Goal: Transaction & Acquisition: Download file/media

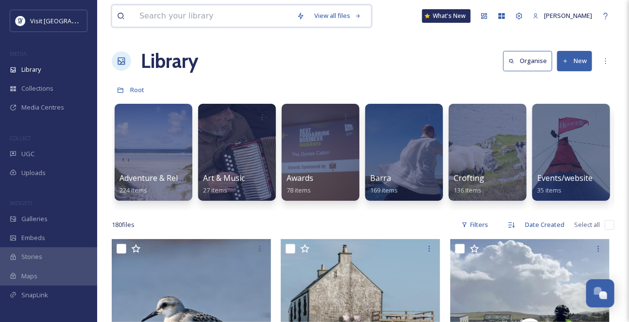
click at [140, 19] on input at bounding box center [212, 15] width 157 height 21
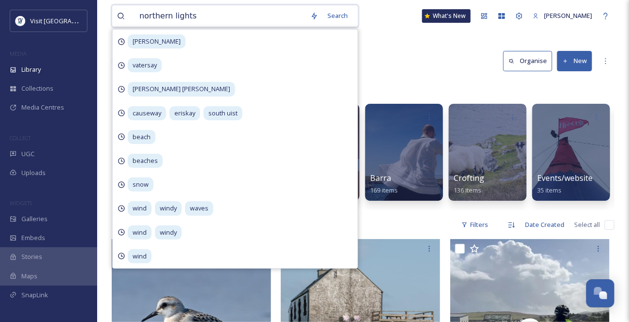
type input "northern lights"
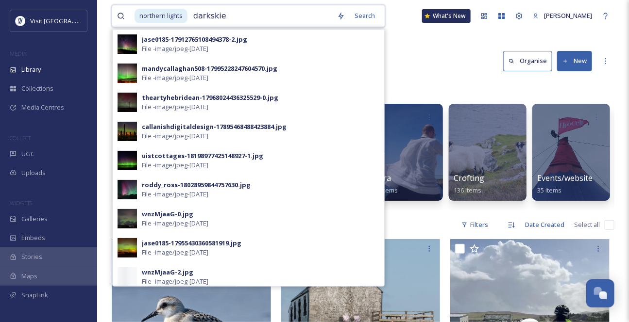
type input "darkskies"
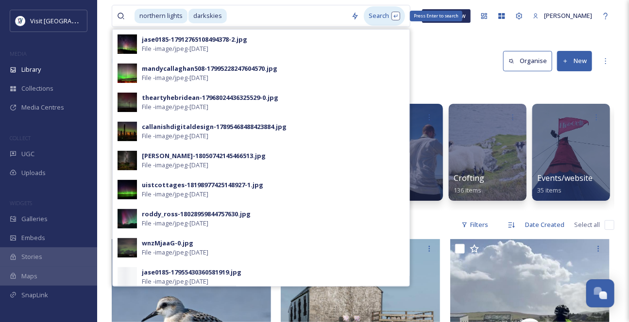
click at [383, 17] on div "Search Press Enter to search" at bounding box center [384, 15] width 41 height 19
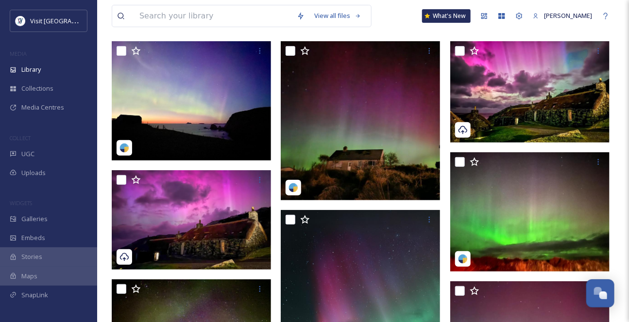
scroll to position [88, 0]
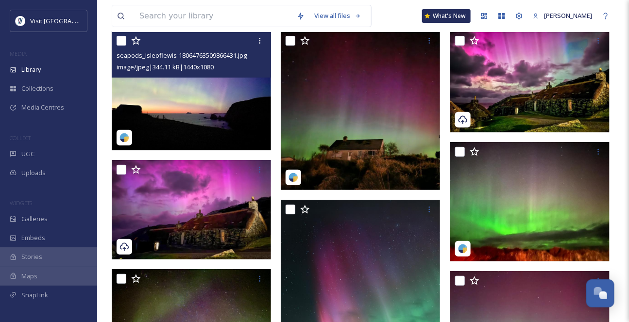
click at [198, 103] on img at bounding box center [191, 90] width 159 height 119
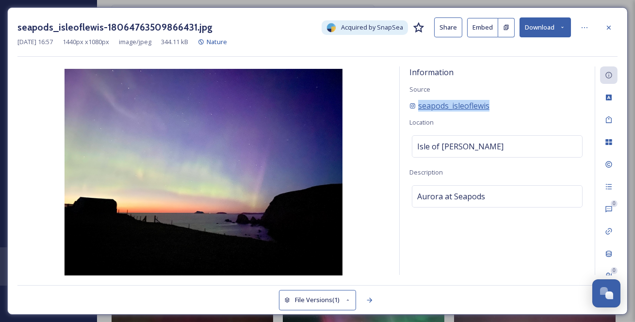
drag, startPoint x: 521, startPoint y: 113, endPoint x: 420, endPoint y: 116, distance: 101.5
click at [420, 112] on div "seapods_isleoflewis" at bounding box center [498, 106] width 176 height 12
copy span "seapods_isleoflewis"
click at [566, 25] on button "Download" at bounding box center [545, 27] width 51 height 20
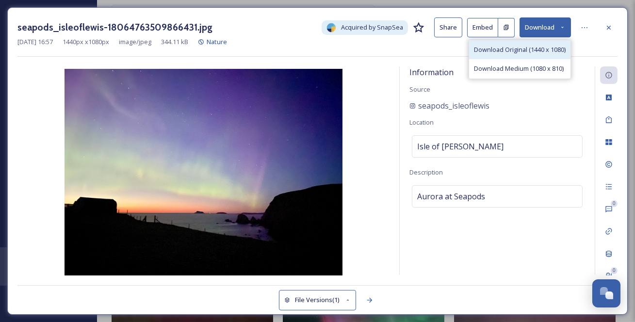
click at [522, 53] on span "Download Original (1440 x 1080)" at bounding box center [520, 49] width 92 height 9
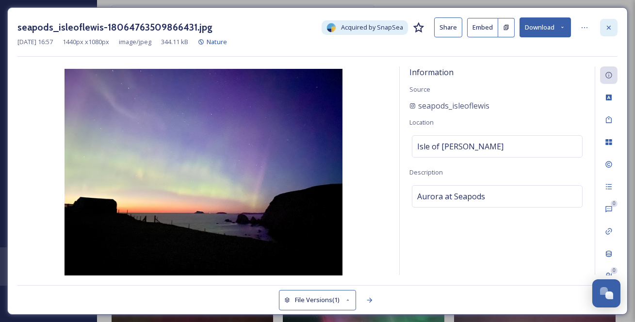
click at [614, 24] on div at bounding box center [608, 27] width 17 height 17
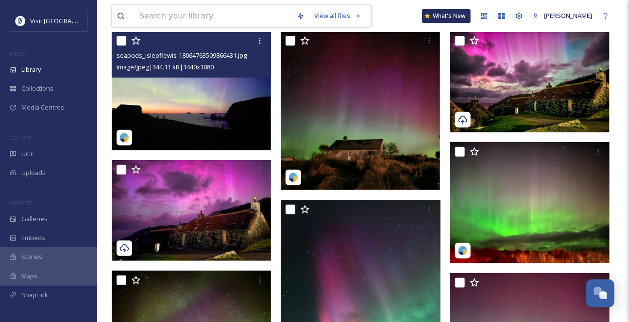
click at [178, 17] on input at bounding box center [212, 15] width 157 height 21
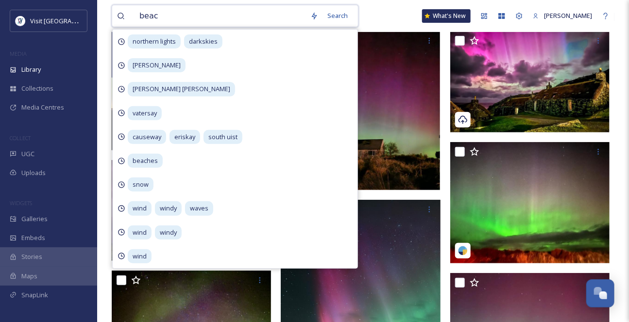
type input "beach"
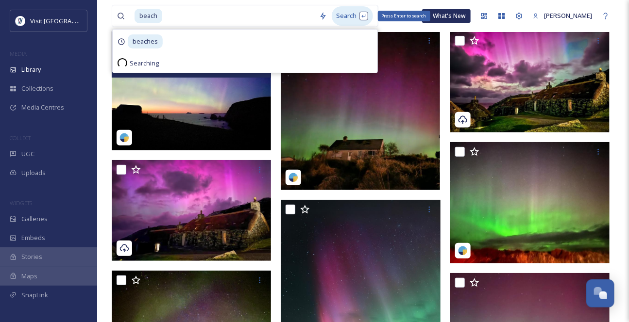
click at [357, 12] on div "Search Press Enter to search" at bounding box center [351, 15] width 41 height 19
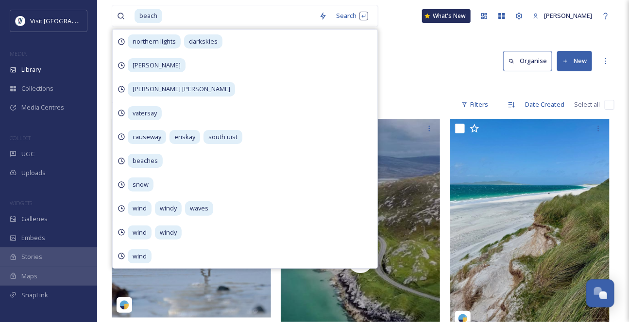
click at [420, 74] on div "Library Search Organise New" at bounding box center [363, 61] width 502 height 29
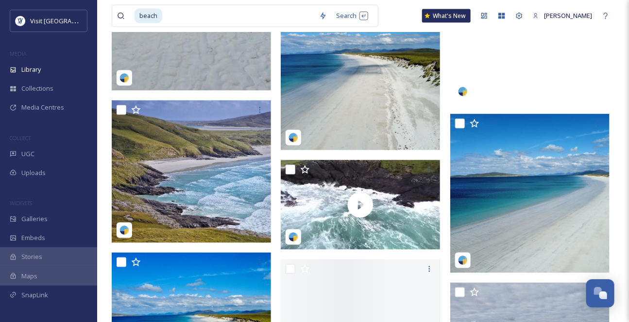
scroll to position [529, 0]
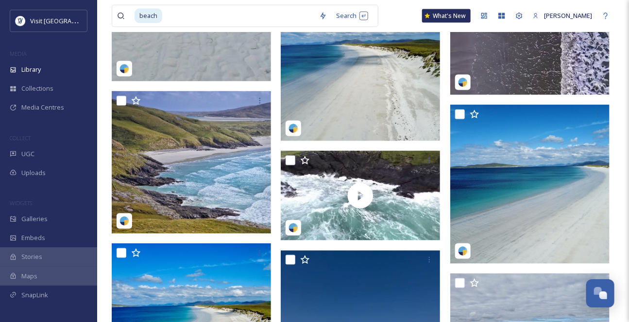
click at [406, 121] on img at bounding box center [360, 61] width 159 height 159
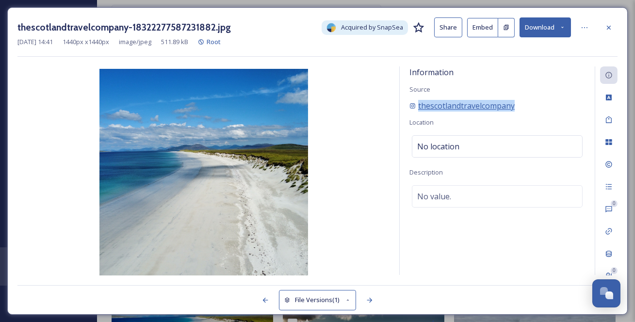
drag, startPoint x: 547, startPoint y: 116, endPoint x: 417, endPoint y: 117, distance: 130.1
click at [417, 112] on div "thescotlandtravelcompany" at bounding box center [498, 106] width 176 height 12
copy span "thescotlandtravelcompany"
click at [615, 29] on div at bounding box center [608, 27] width 17 height 17
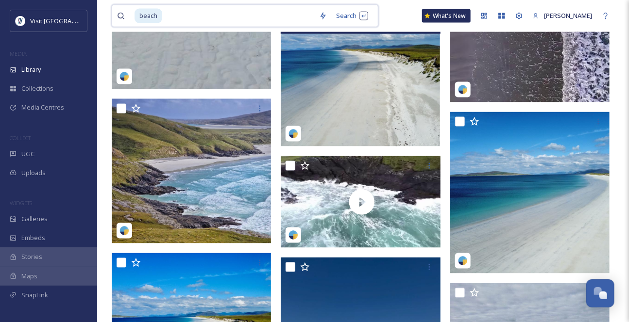
click at [182, 25] on input at bounding box center [238, 15] width 151 height 21
type input "b"
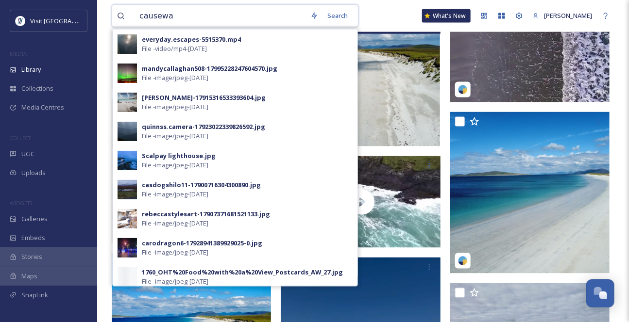
type input "causeway"
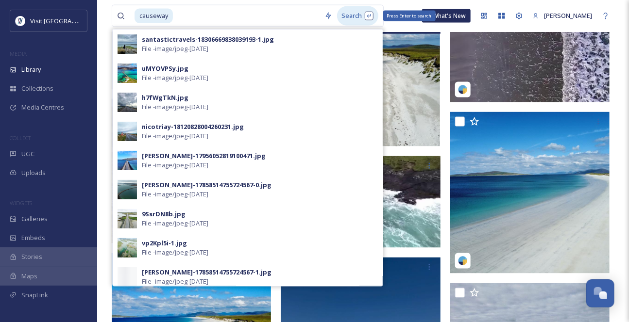
click at [355, 17] on div "Search Press Enter to search" at bounding box center [357, 15] width 41 height 19
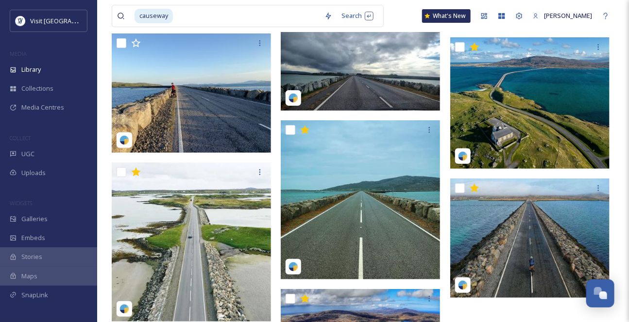
scroll to position [1500, 0]
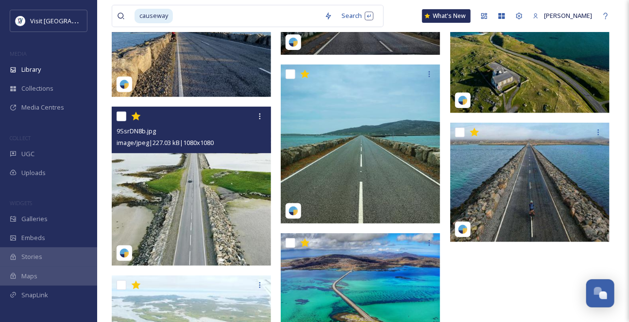
click at [223, 177] on img at bounding box center [191, 186] width 159 height 159
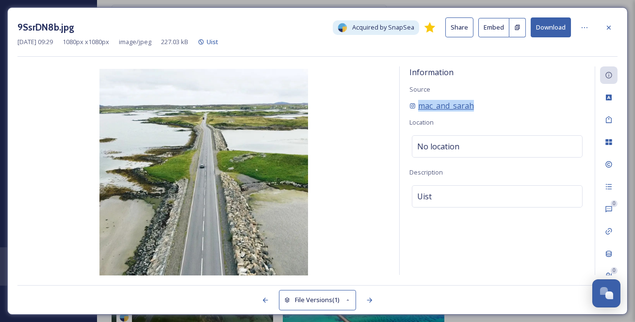
drag, startPoint x: 502, startPoint y: 117, endPoint x: 419, endPoint y: 118, distance: 82.5
click at [420, 112] on div "mac_and_sarah" at bounding box center [498, 106] width 176 height 12
copy span "mac_and_sarah"
drag, startPoint x: 615, startPoint y: 25, endPoint x: 580, endPoint y: 29, distance: 35.6
click at [615, 25] on div at bounding box center [608, 27] width 17 height 17
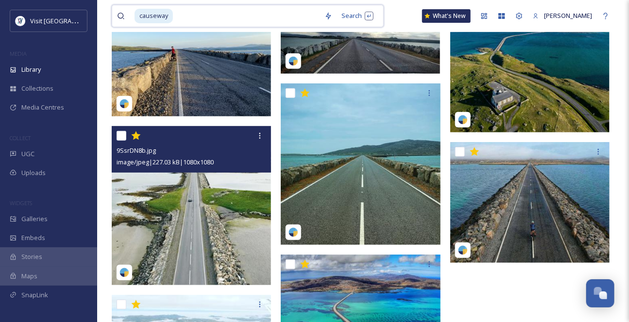
click at [203, 14] on input at bounding box center [247, 15] width 146 height 21
type input "c"
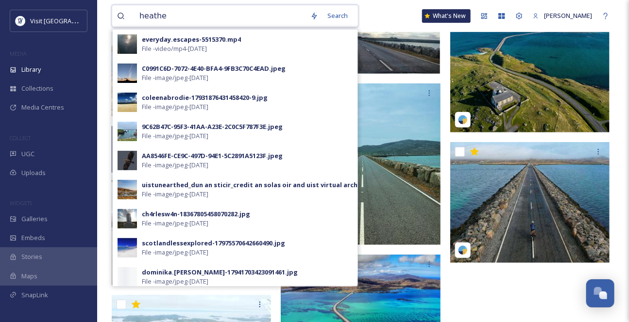
type input "[PERSON_NAME]"
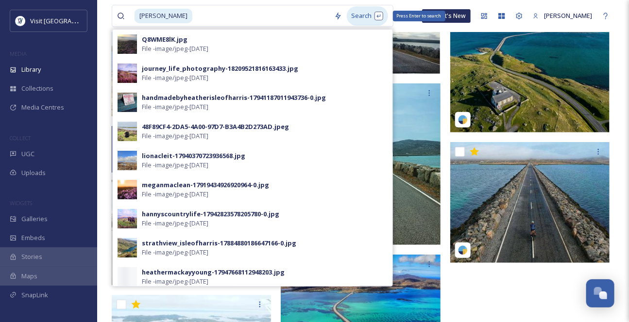
click at [347, 15] on div "Search Press Enter to search" at bounding box center [367, 15] width 41 height 19
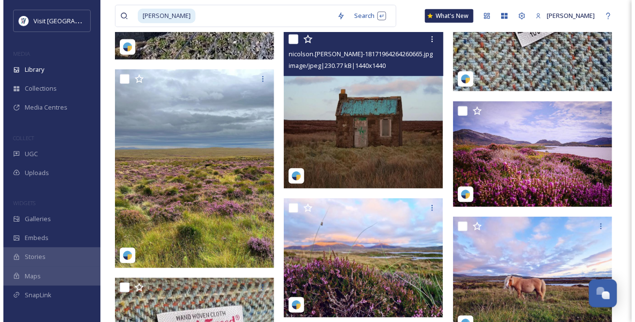
scroll to position [353, 0]
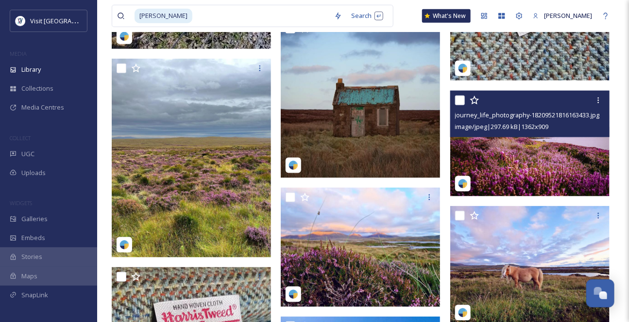
click at [502, 161] on img at bounding box center [529, 144] width 159 height 106
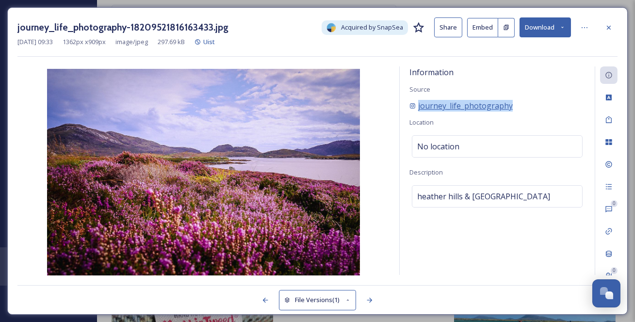
drag, startPoint x: 540, startPoint y: 117, endPoint x: 419, endPoint y: 118, distance: 120.9
click at [419, 112] on div "journey_life_photography" at bounding box center [498, 106] width 176 height 12
copy span "journey_life_photography"
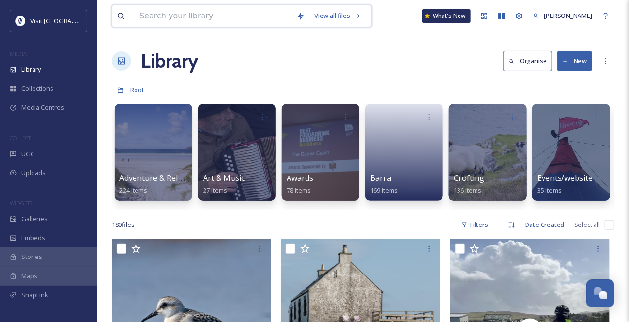
click at [167, 13] on input at bounding box center [212, 15] width 157 height 21
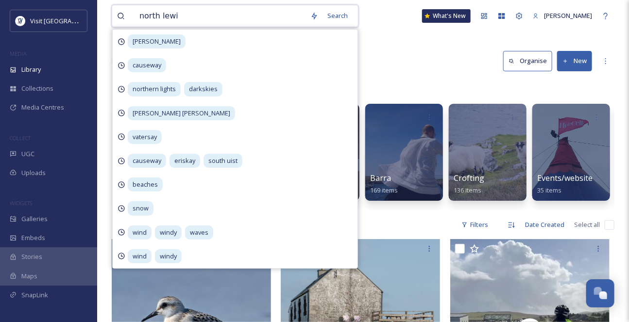
type input "north [PERSON_NAME]"
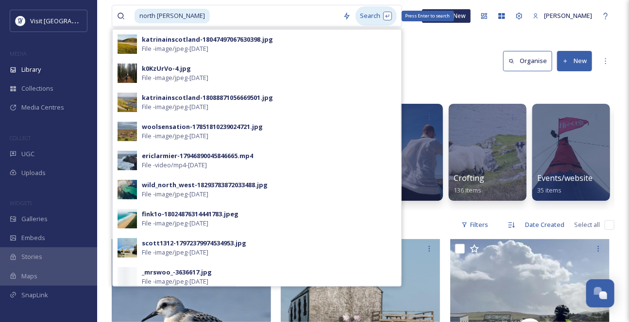
click at [368, 17] on div "Search Press Enter to search" at bounding box center [375, 15] width 41 height 19
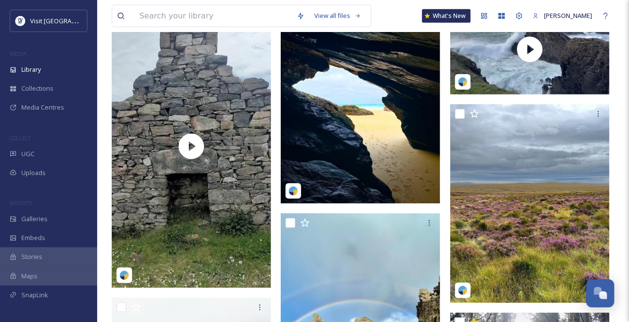
scroll to position [203, 0]
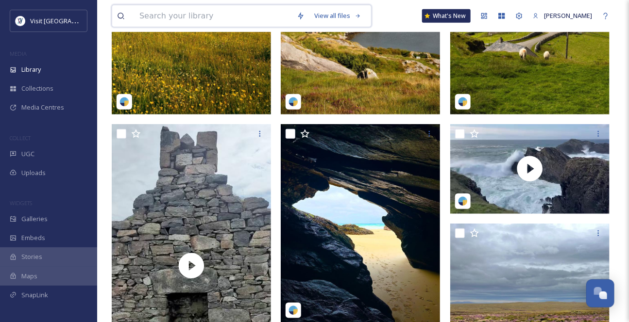
drag, startPoint x: 159, startPoint y: 22, endPoint x: 237, endPoint y: 5, distance: 80.0
click at [159, 21] on input at bounding box center [212, 15] width 157 height 21
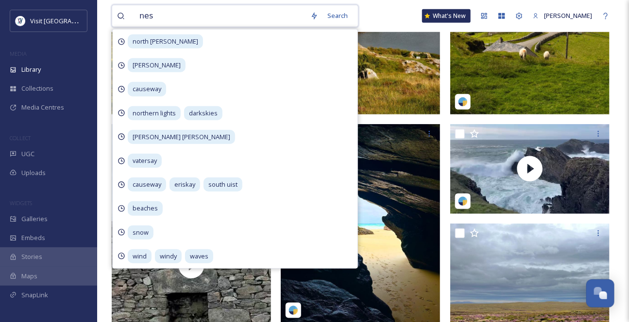
type input "ness"
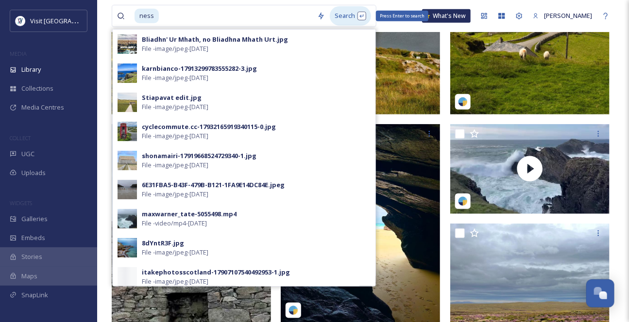
click at [354, 17] on div "Search Press Enter to search" at bounding box center [350, 15] width 41 height 19
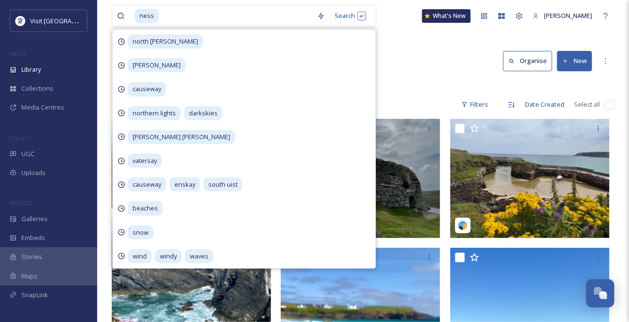
click at [432, 66] on div "Library Search Organise New" at bounding box center [363, 61] width 502 height 29
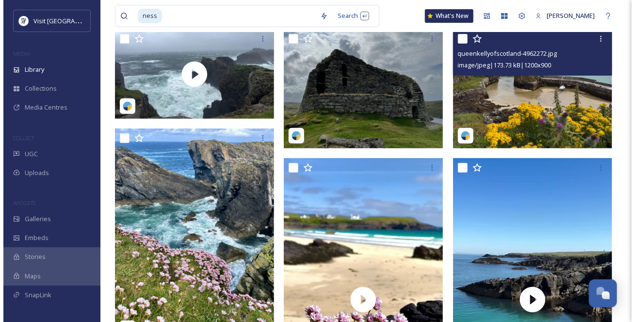
scroll to position [88, 0]
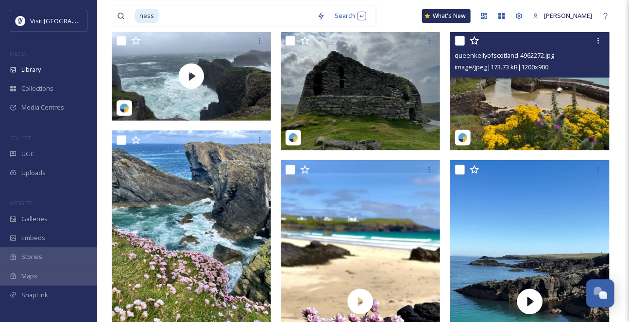
click at [515, 78] on div "queenkellyofscotland-4962272.jpg image/jpeg | 173.73 kB | 1200 x 900" at bounding box center [529, 54] width 159 height 47
click at [500, 114] on img at bounding box center [529, 90] width 159 height 119
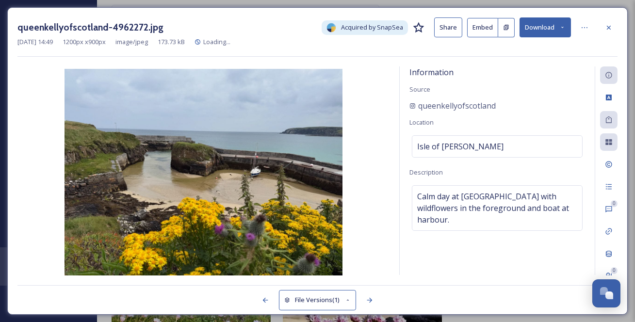
click at [555, 26] on button "Download" at bounding box center [545, 27] width 51 height 20
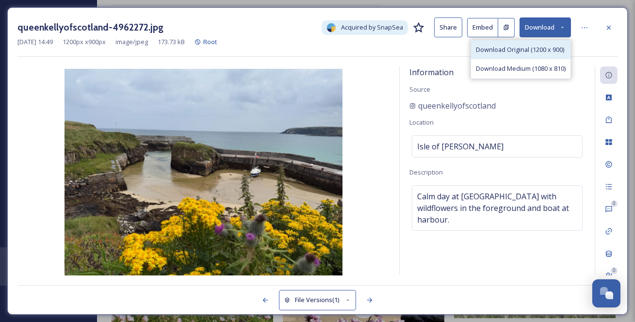
click at [521, 47] on span "Download Original (1200 x 900)" at bounding box center [520, 49] width 88 height 9
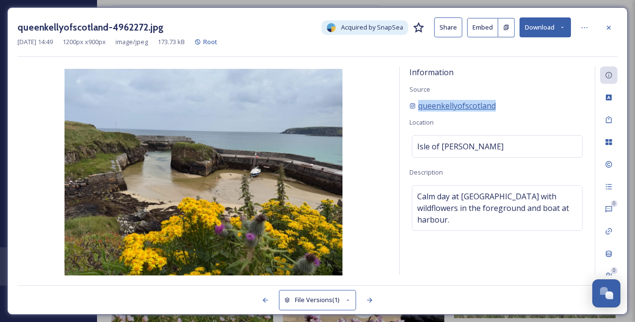
drag, startPoint x: 530, startPoint y: 116, endPoint x: 419, endPoint y: 117, distance: 111.2
click at [419, 112] on div "queenkellyofscotland" at bounding box center [498, 106] width 176 height 12
copy span "queenkellyofscotland"
